Goal: Transaction & Acquisition: Purchase product/service

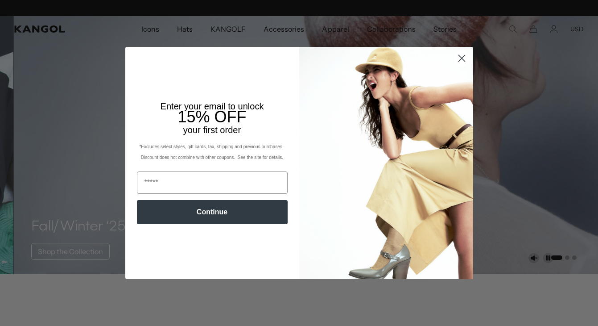
scroll to position [0, 184]
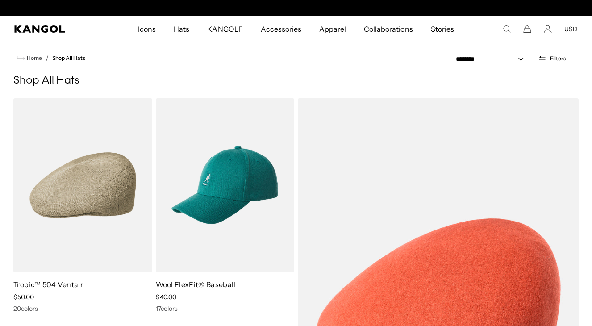
scroll to position [0, 184]
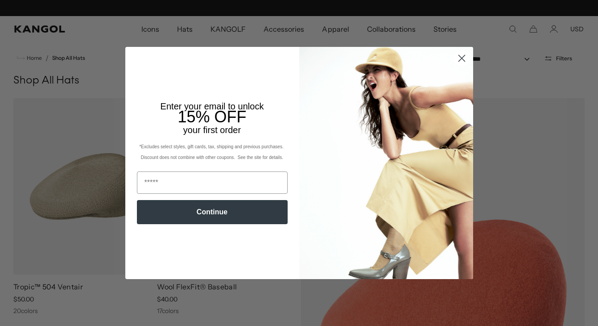
scroll to position [0, 184]
